Goal: Task Accomplishment & Management: Complete application form

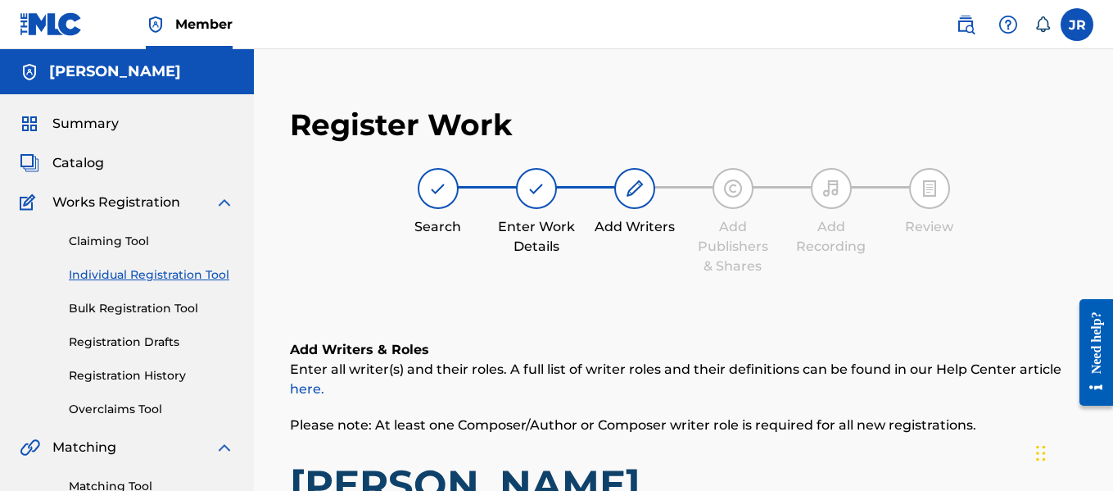
click at [57, 16] on img at bounding box center [51, 24] width 63 height 24
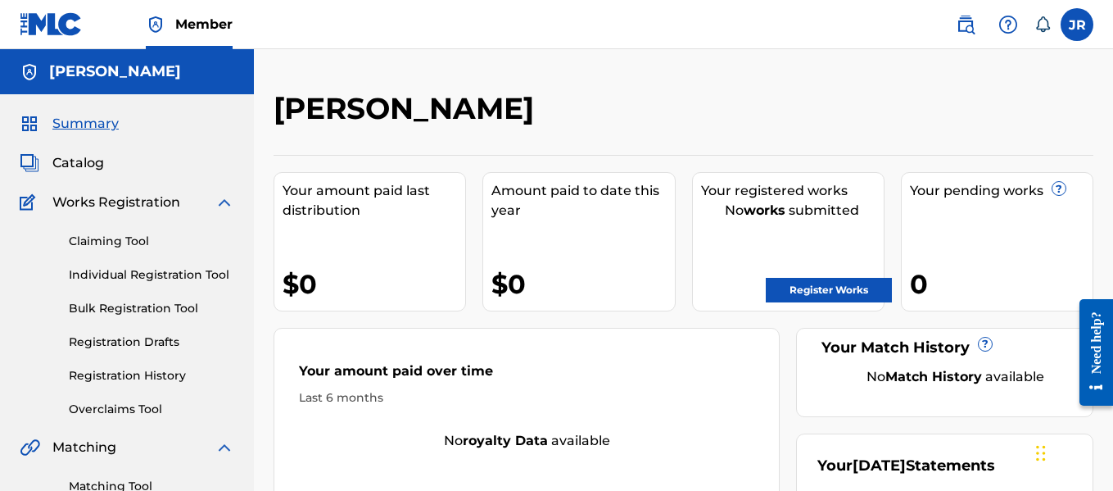
scroll to position [38, 0]
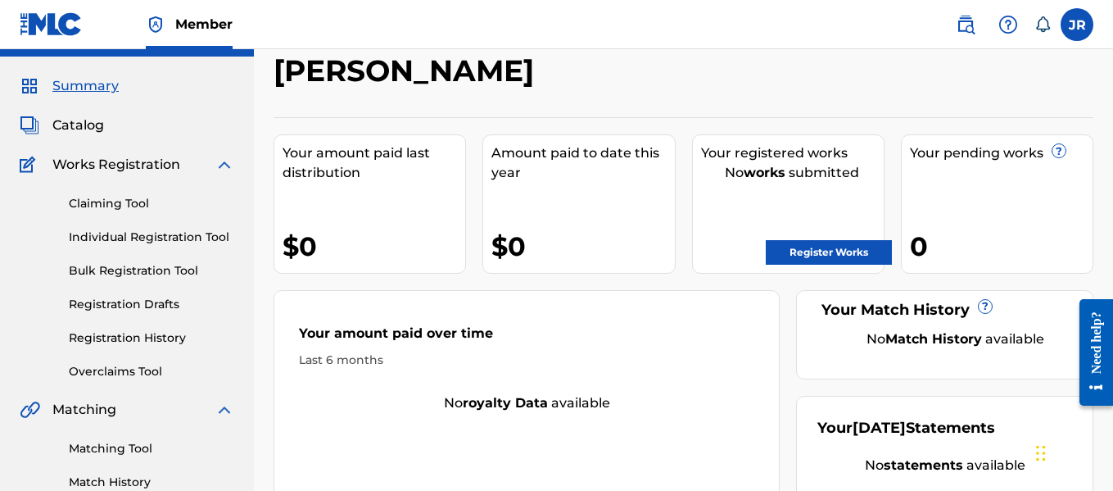
click at [800, 246] on link "Register Works" at bounding box center [829, 252] width 126 height 25
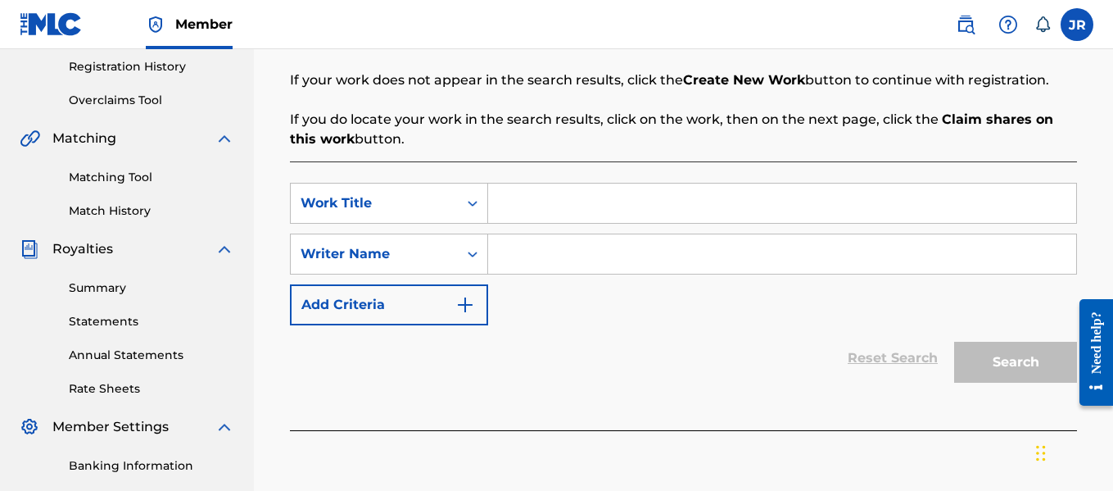
scroll to position [312, 0]
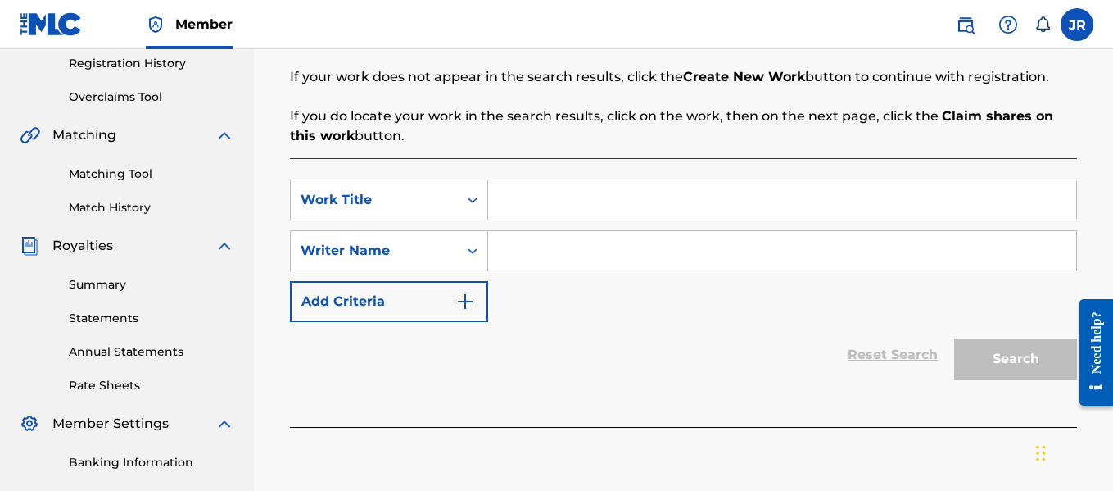
click at [591, 193] on input "Search Form" at bounding box center [782, 199] width 588 height 39
type input "[PERSON_NAME]"
click at [553, 245] on input "Search Form" at bounding box center [782, 250] width 588 height 39
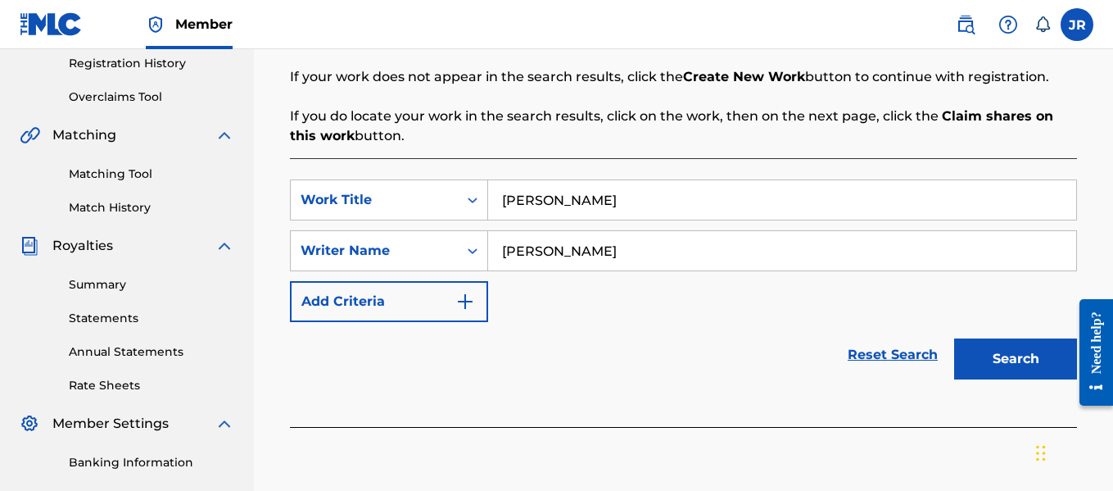
type input "[PERSON_NAME]"
click at [1024, 368] on button "Search" at bounding box center [1015, 358] width 123 height 41
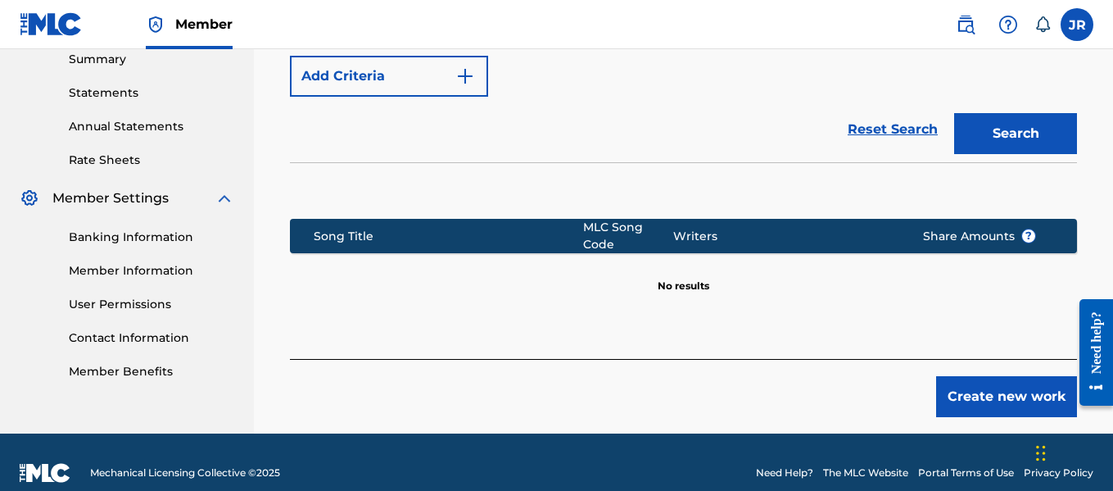
scroll to position [543, 0]
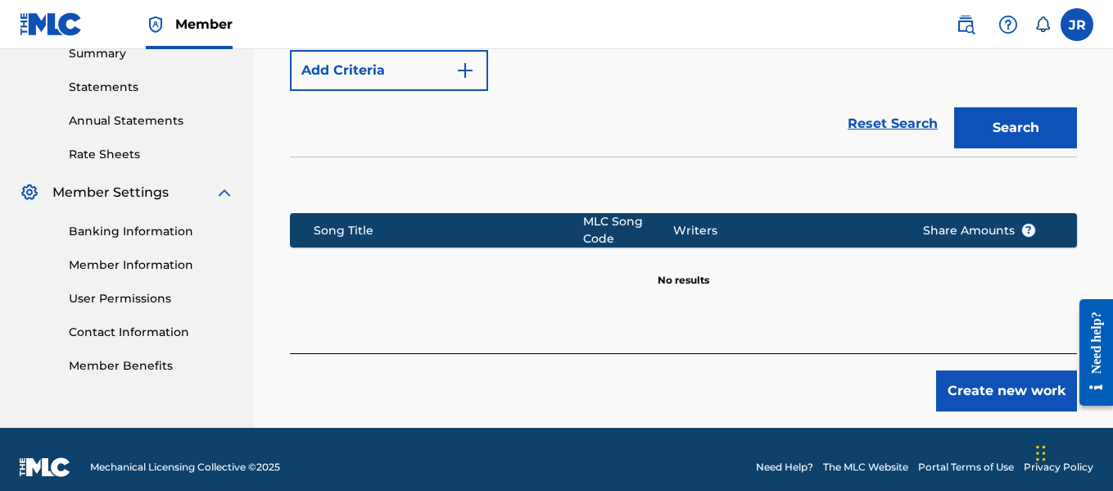
click at [1009, 396] on button "Create new work" at bounding box center [1006, 390] width 141 height 41
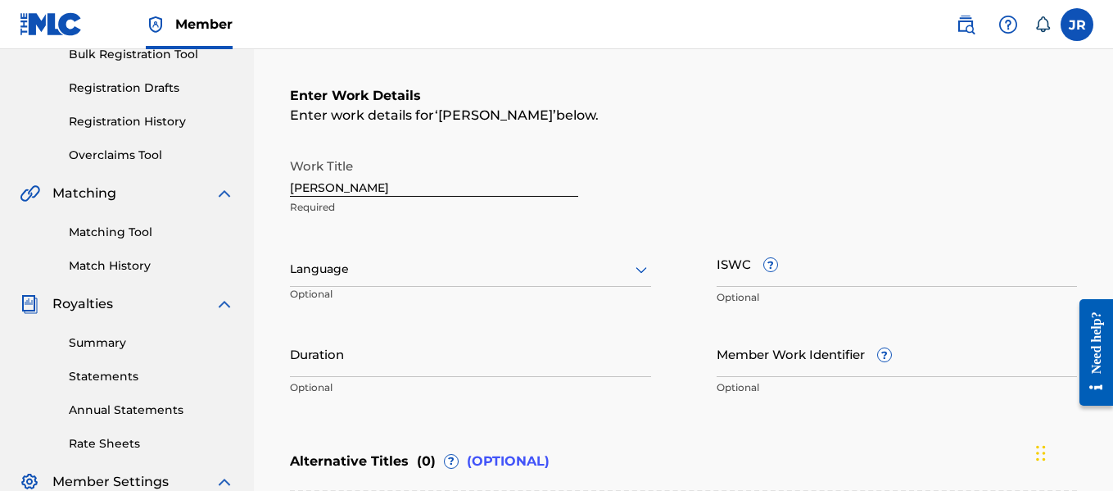
scroll to position [256, 0]
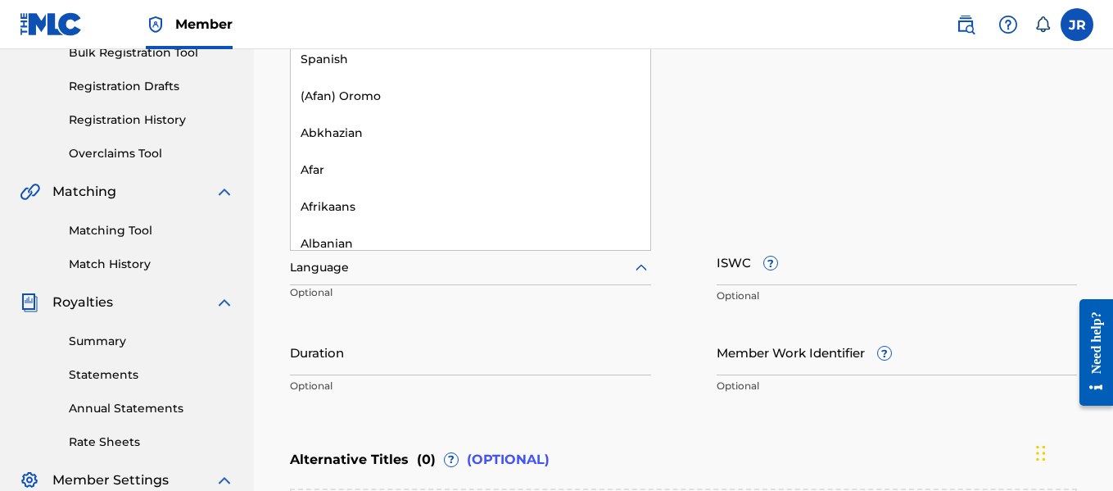
click at [622, 270] on div at bounding box center [470, 267] width 361 height 20
type input "en"
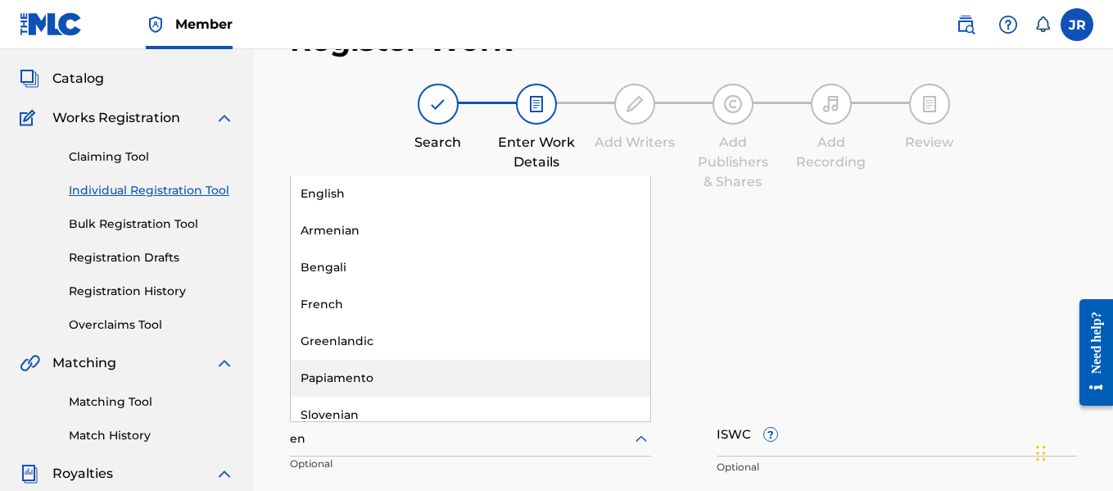
scroll to position [84, 0]
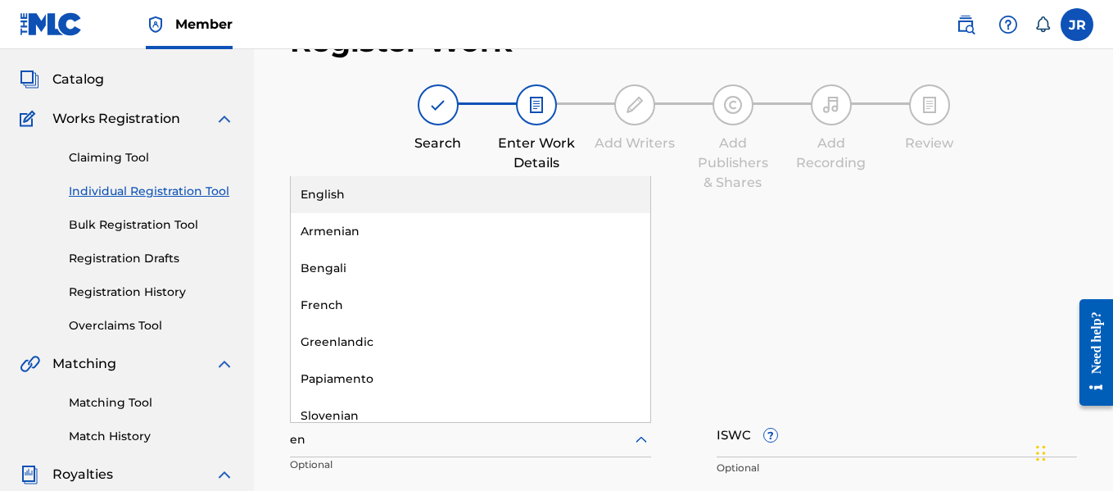
click at [381, 194] on div "English" at bounding box center [471, 194] width 360 height 37
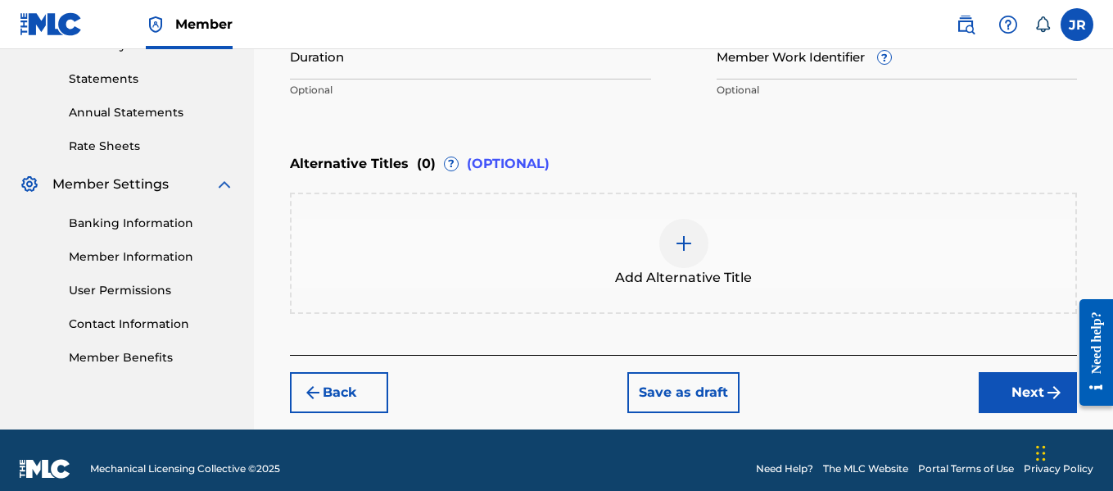
scroll to position [552, 0]
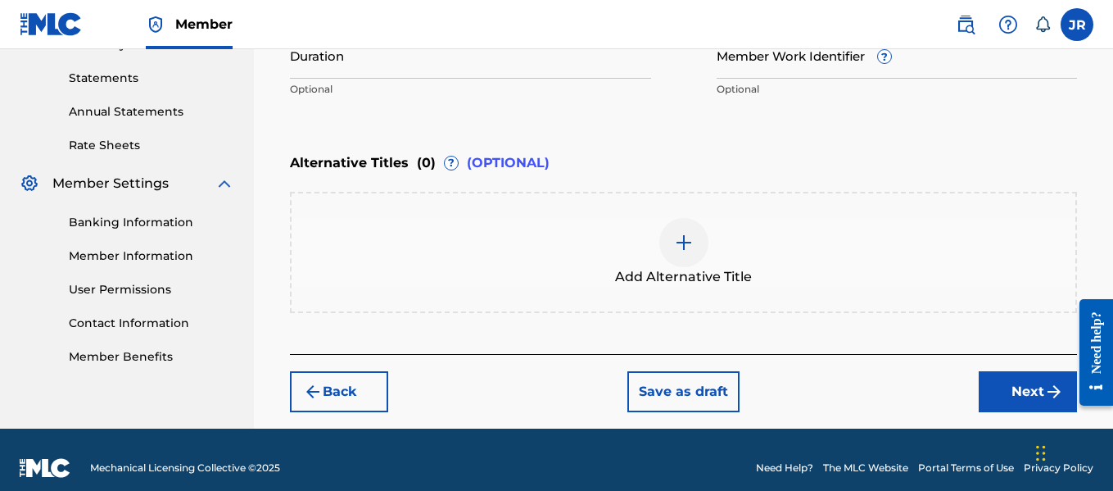
click at [1009, 392] on button "Next" at bounding box center [1028, 391] width 98 height 41
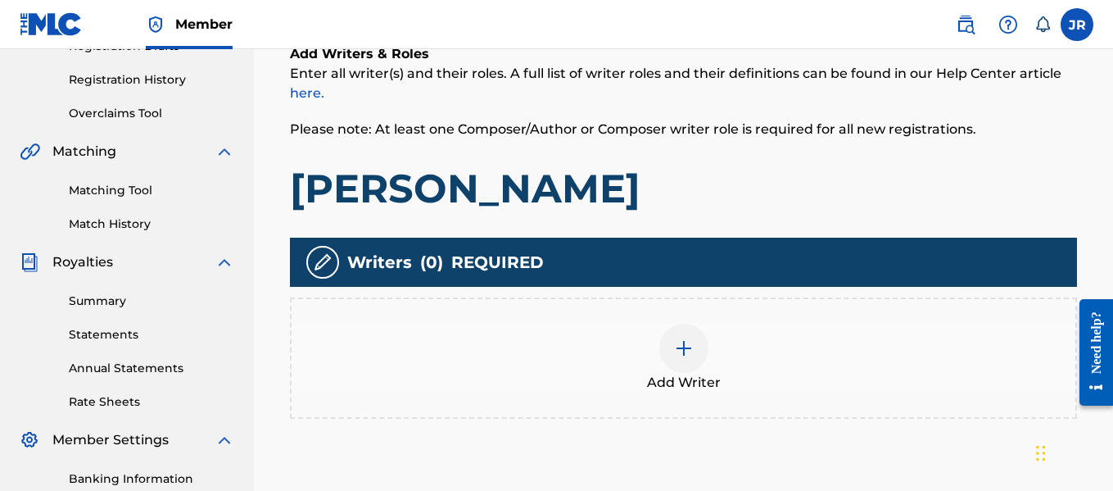
scroll to position [296, 0]
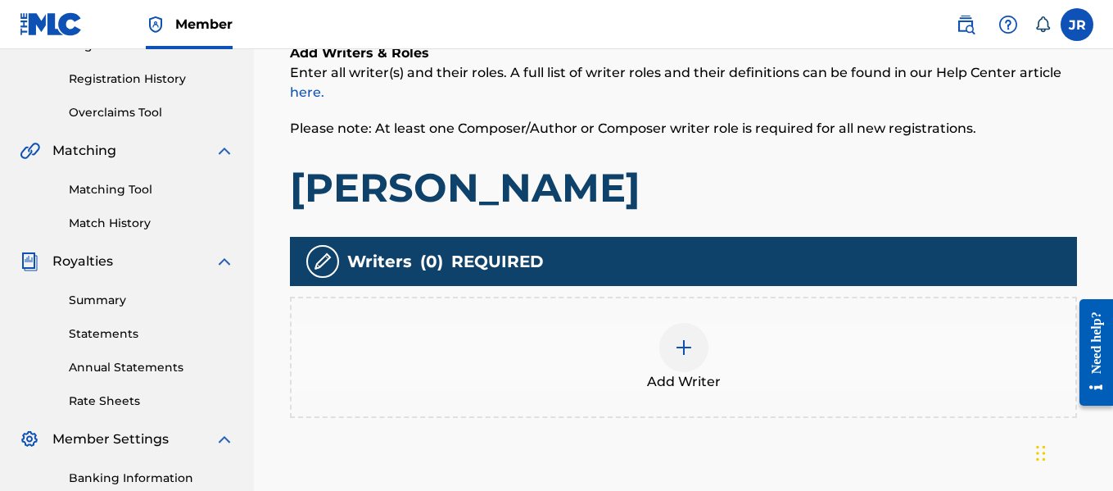
click at [696, 348] on div at bounding box center [683, 347] width 49 height 49
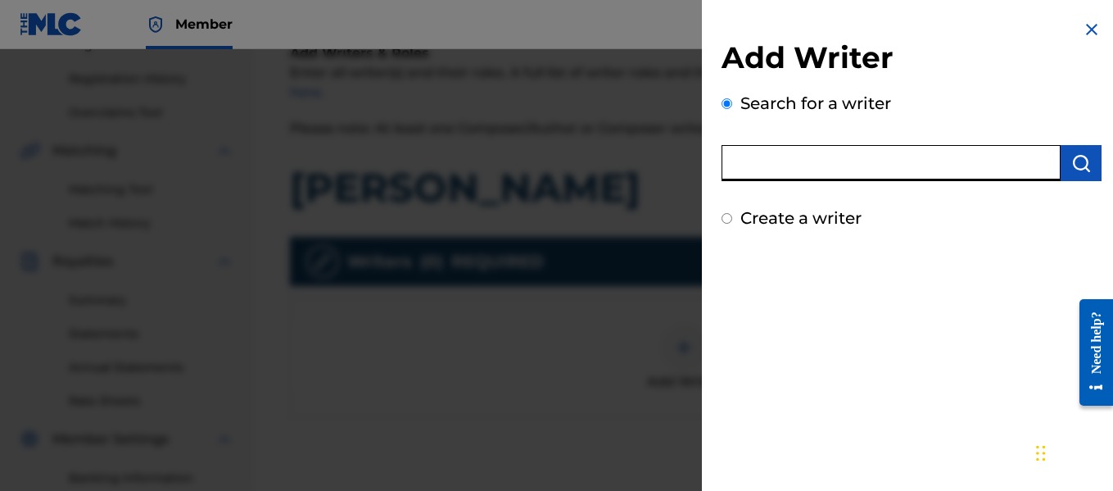
click at [749, 167] on input "text" at bounding box center [891, 163] width 339 height 36
type input "[PERSON_NAME]"
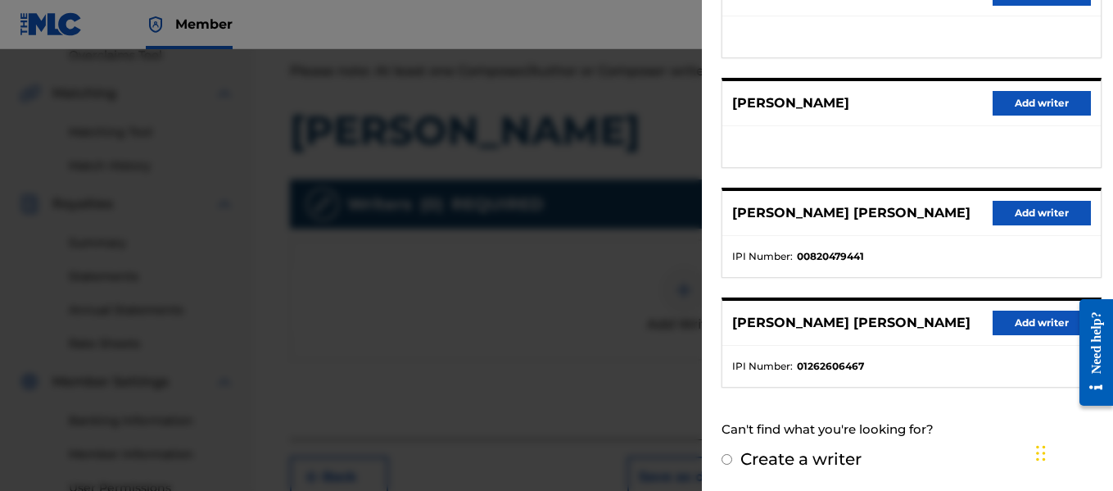
scroll to position [525, 0]
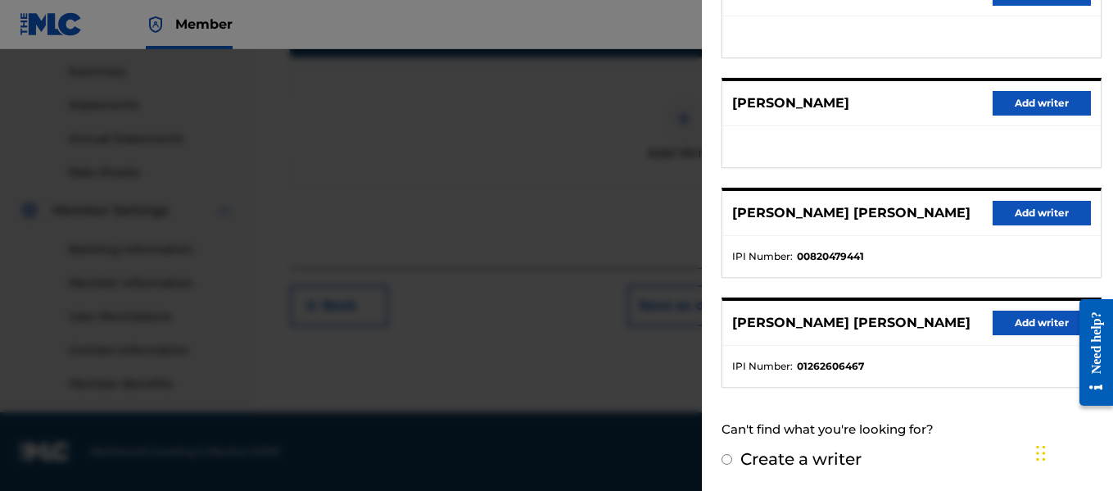
click at [723, 463] on input "Create a writer" at bounding box center [727, 459] width 11 height 11
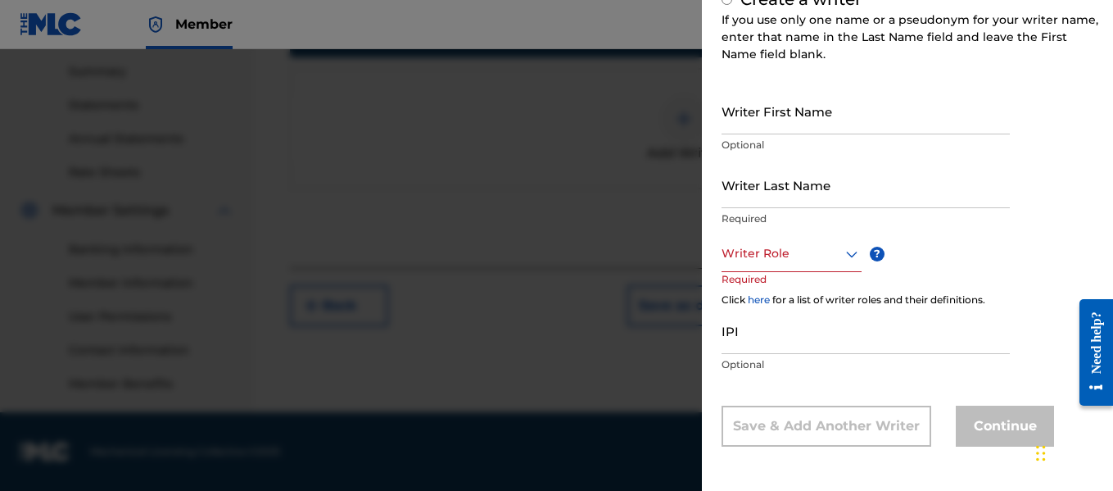
radio input "false"
radio input "true"
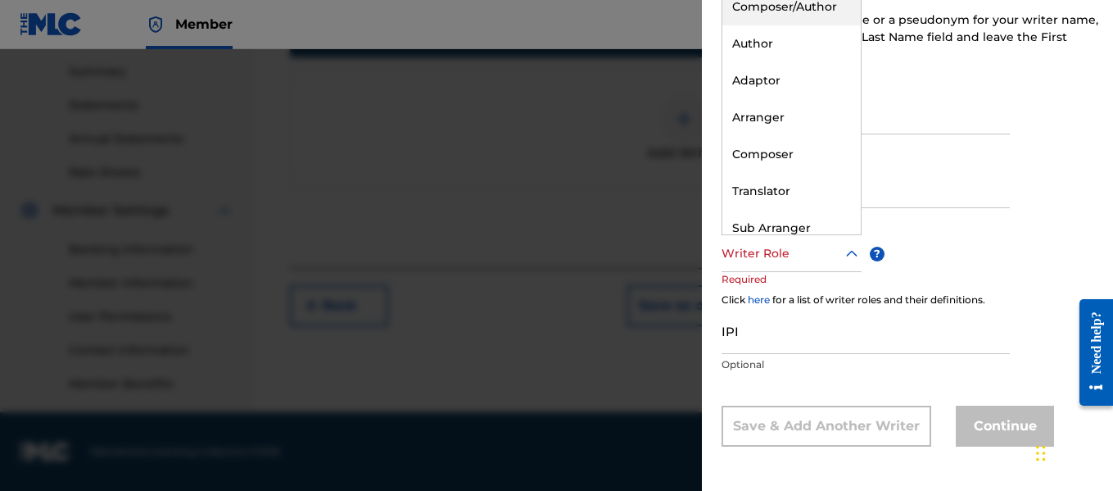
click at [853, 254] on icon at bounding box center [851, 253] width 11 height 7
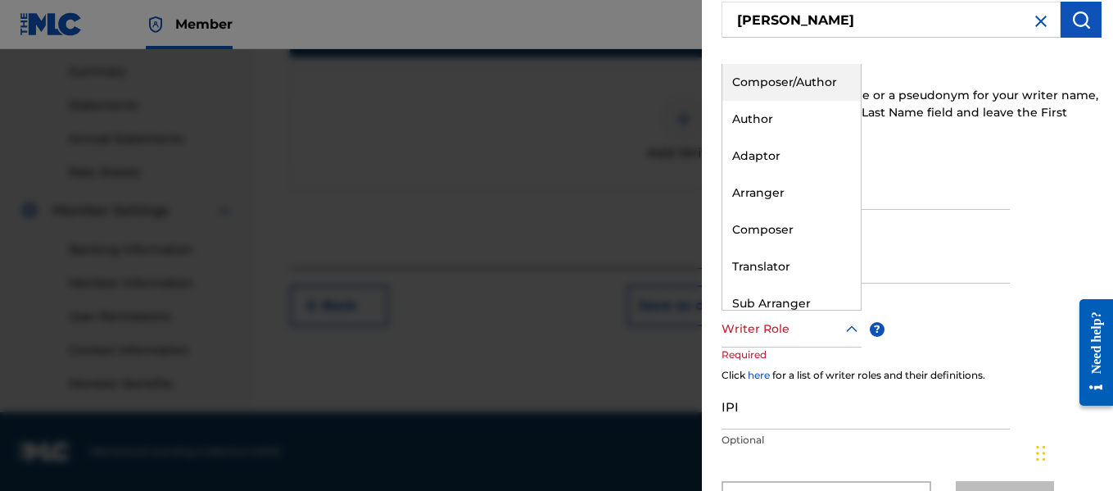
scroll to position [143, 0]
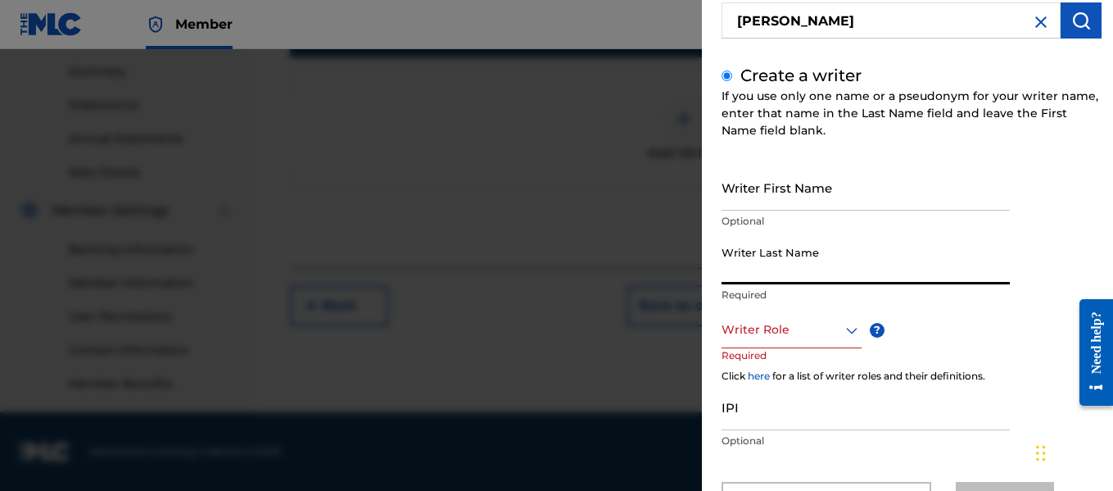
click at [934, 280] on input "Writer Last Name" at bounding box center [866, 261] width 288 height 47
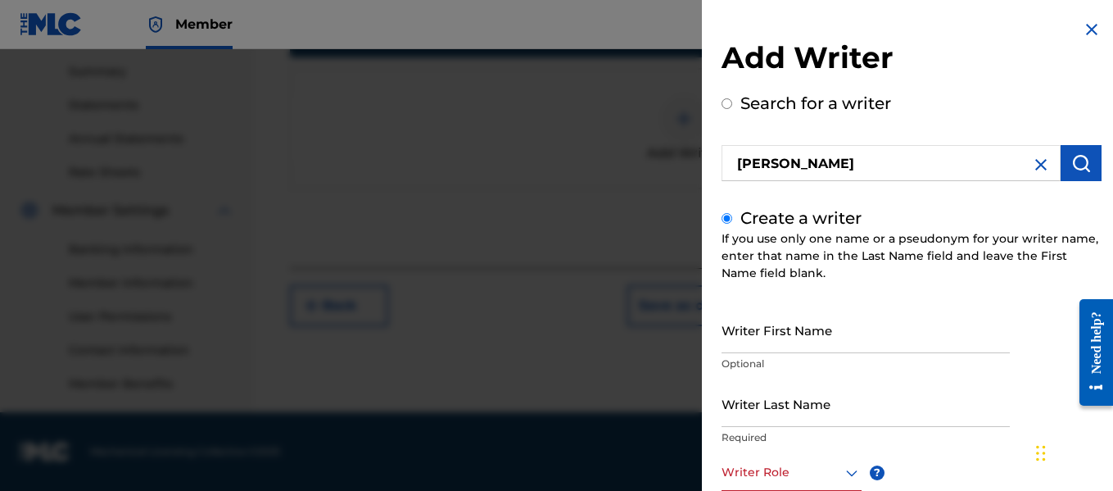
click at [729, 106] on input "Search for a writer" at bounding box center [727, 103] width 11 height 11
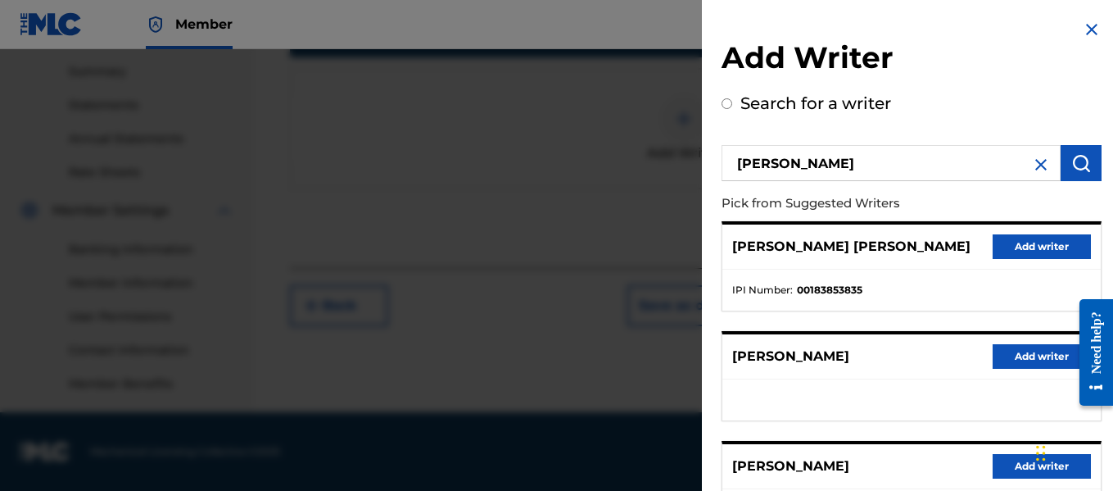
radio input "true"
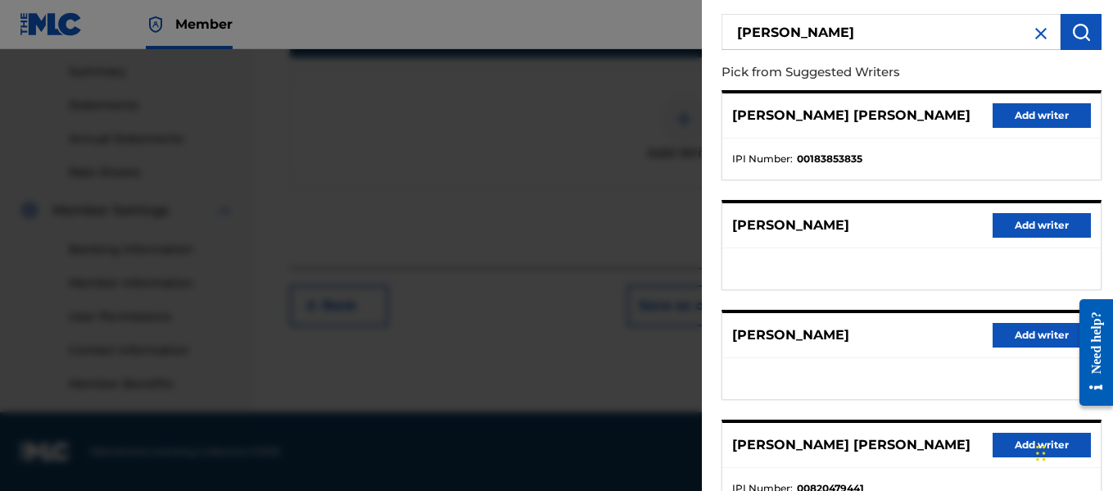
scroll to position [132, 0]
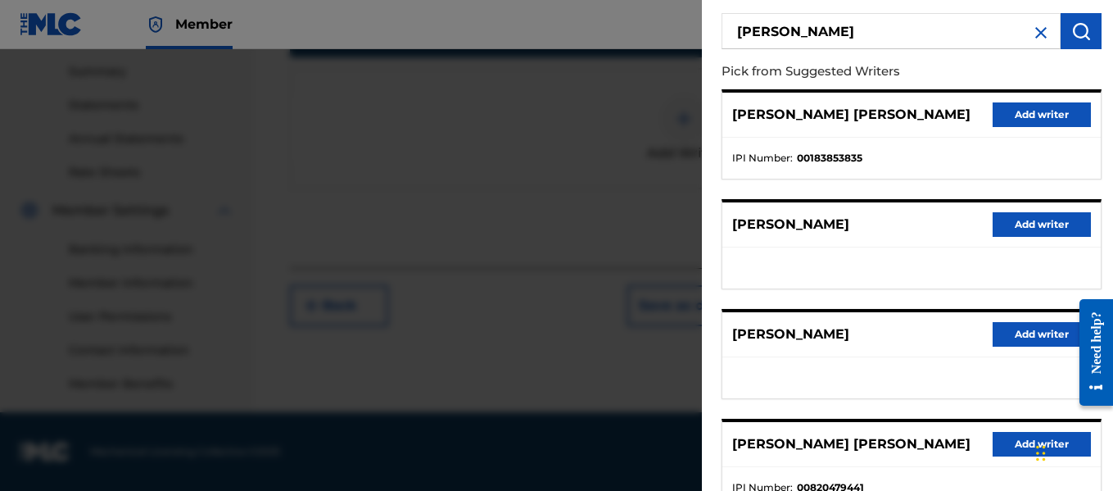
click at [708, 183] on div "Add Writer Search for a writer [PERSON_NAME] Pick from Suggested Writers [PERSO…" at bounding box center [911, 294] width 419 height 853
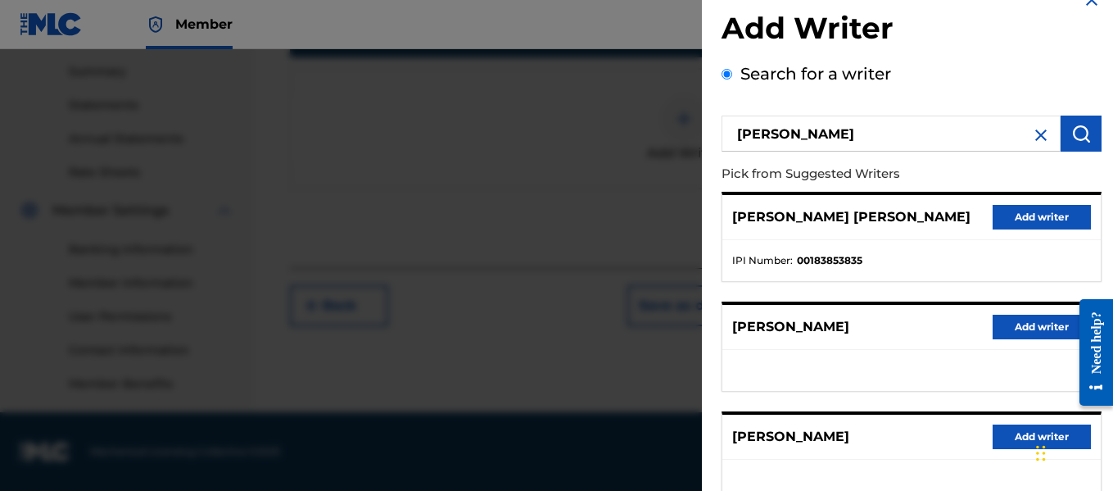
scroll to position [26, 0]
